Goal: Task Accomplishment & Management: Manage account settings

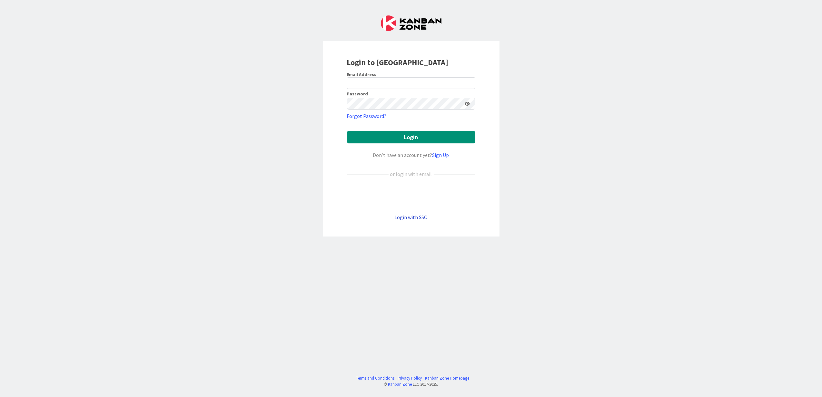
click at [412, 217] on link "Login with SSO" at bounding box center [410, 217] width 33 height 6
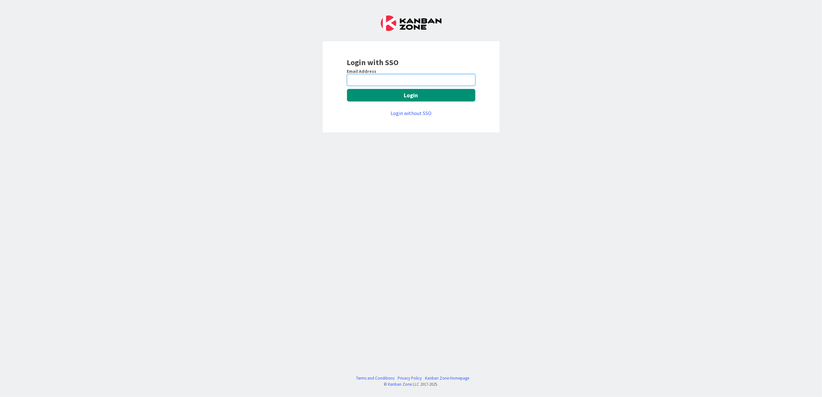
click at [386, 84] on input "email" at bounding box center [411, 80] width 128 height 12
type input "pschwab@huisman-br.com"
